Goal: Answer question/provide support

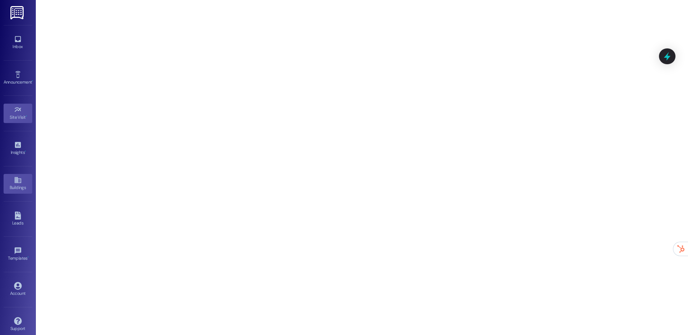
click at [17, 180] on icon at bounding box center [18, 180] width 8 height 8
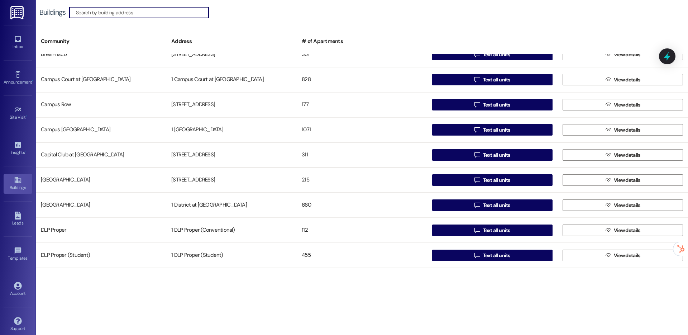
scroll to position [189, 0]
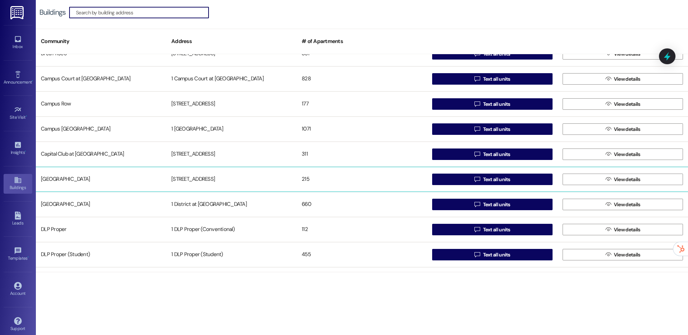
click at [378, 175] on div "215" at bounding box center [362, 179] width 130 height 14
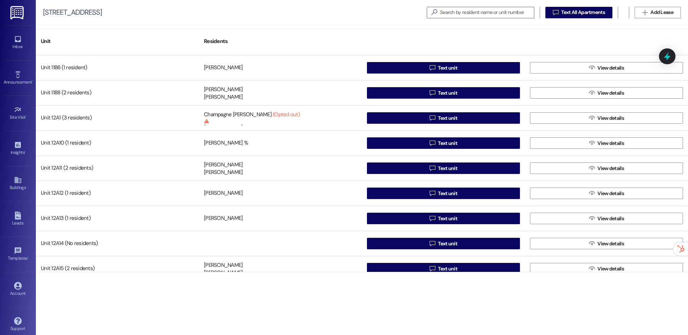
scroll to position [977, 0]
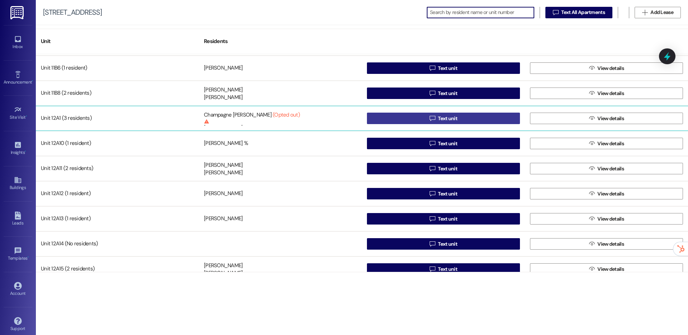
click at [433, 120] on icon "" at bounding box center [432, 118] width 5 height 6
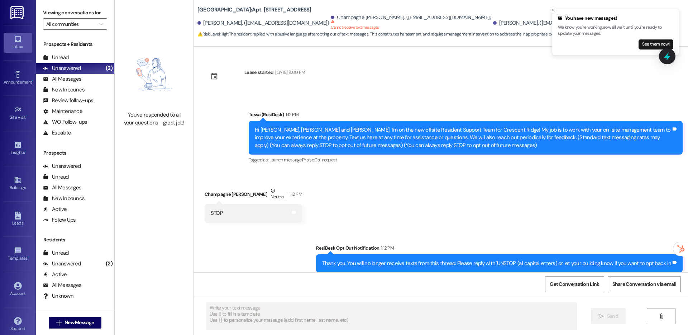
scroll to position [37, 0]
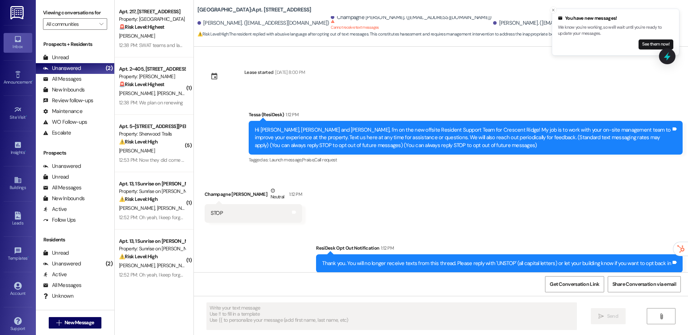
type textarea "Fetching suggested responses. Please feel free to read through the conversation…"
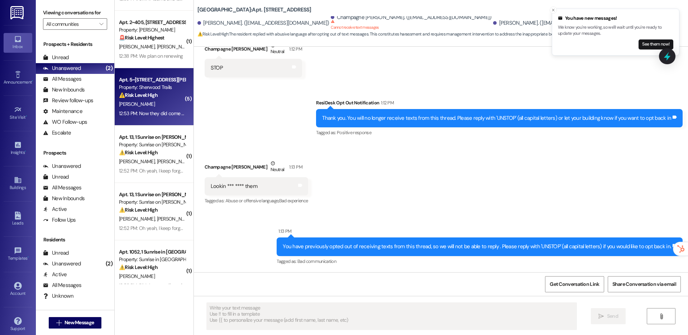
scroll to position [61, 0]
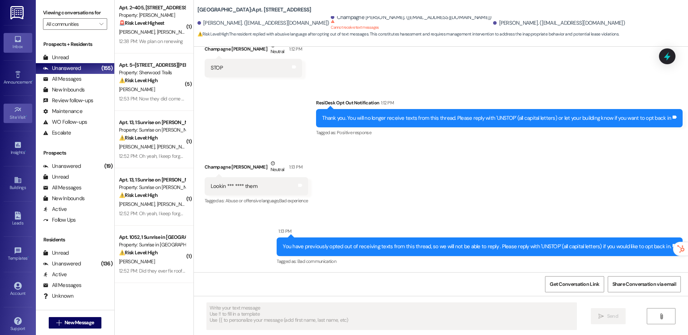
click at [17, 110] on icon at bounding box center [17, 109] width 6 height 4
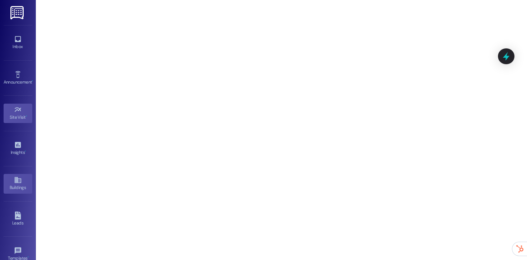
click at [21, 176] on link "Buildings" at bounding box center [18, 183] width 29 height 19
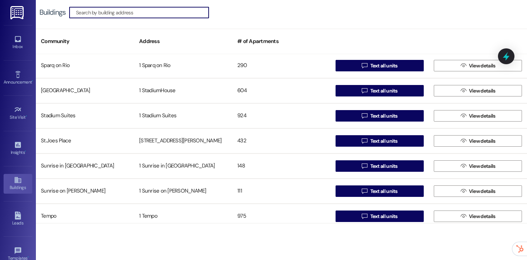
scroll to position [1157, 0]
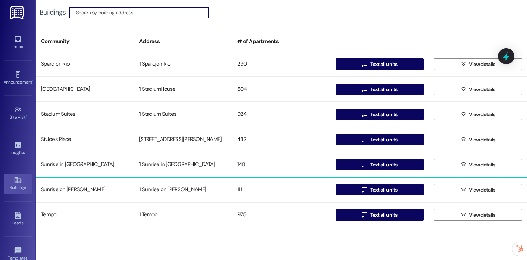
click at [261, 193] on div "111" at bounding box center [281, 189] width 98 height 14
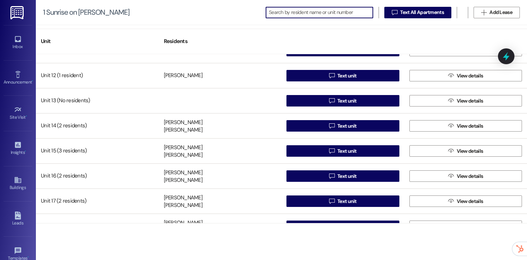
scroll to position [218, 0]
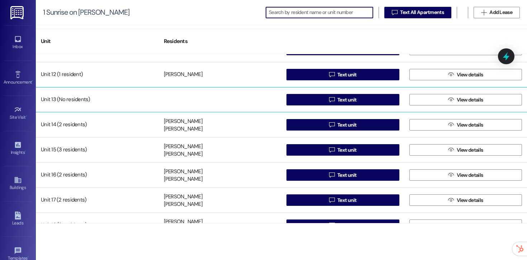
click at [228, 97] on div at bounding box center [220, 99] width 123 height 14
click at [245, 98] on div at bounding box center [220, 99] width 123 height 14
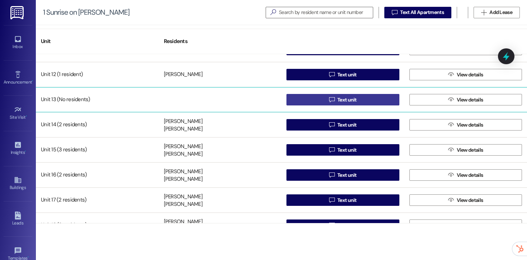
click at [317, 103] on button " Text unit" at bounding box center [342, 99] width 113 height 11
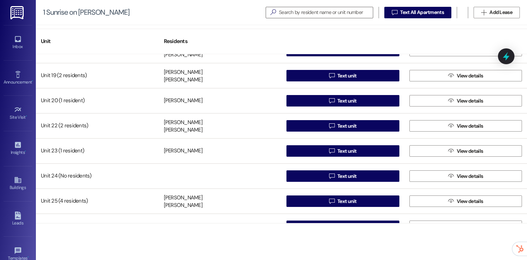
scroll to position [0, 0]
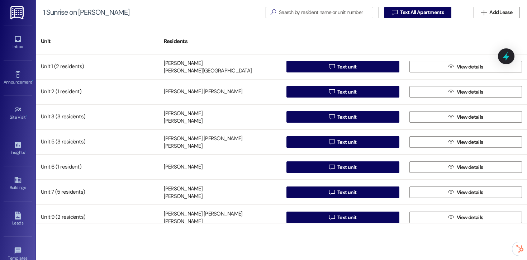
click at [310, 16] on input at bounding box center [326, 13] width 94 height 10
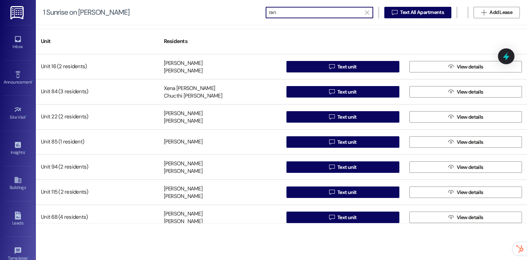
type input "rang"
